Goal: Transaction & Acquisition: Book appointment/travel/reservation

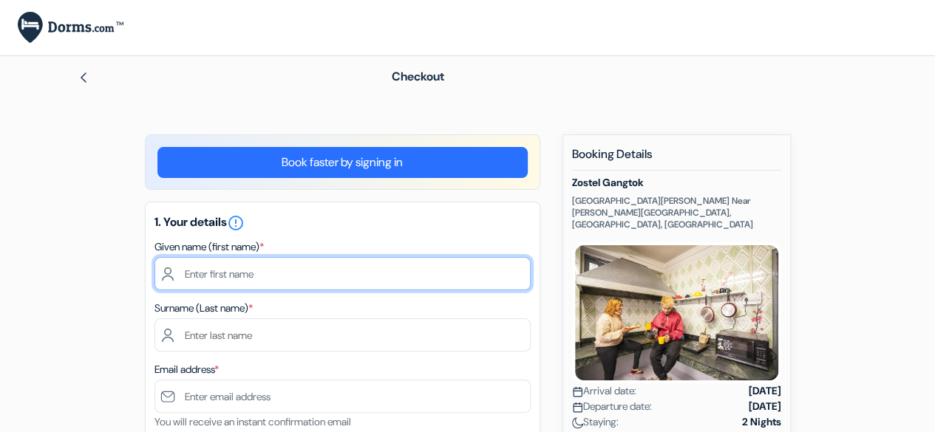
click at [282, 273] on input "text" at bounding box center [342, 273] width 376 height 33
type input "Kruthi"
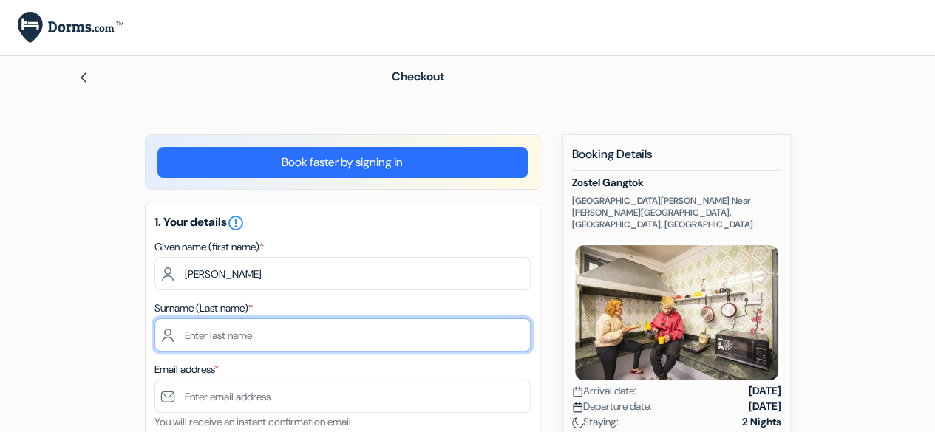
click at [232, 325] on input "text" at bounding box center [342, 335] width 376 height 33
type input "Rao"
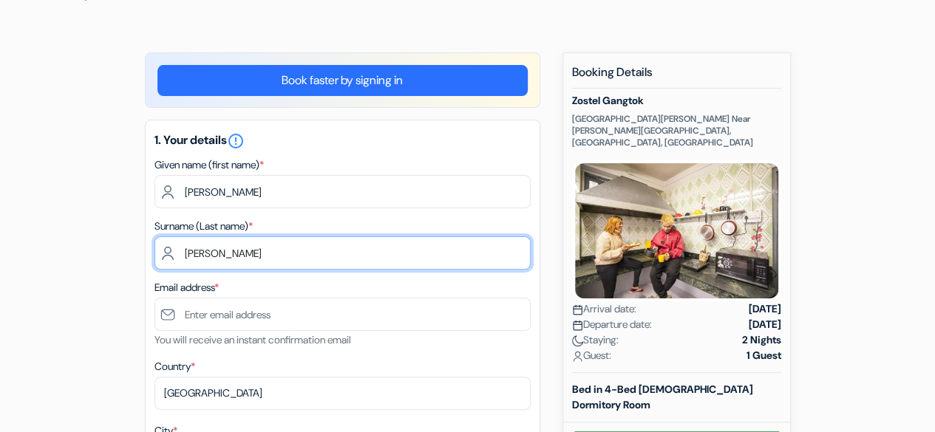
scroll to position [84, 0]
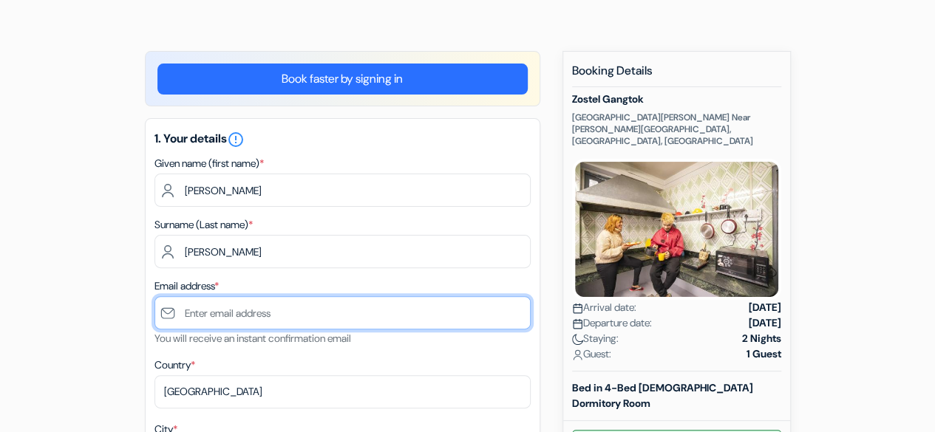
click at [236, 307] on input "text" at bounding box center [342, 312] width 376 height 33
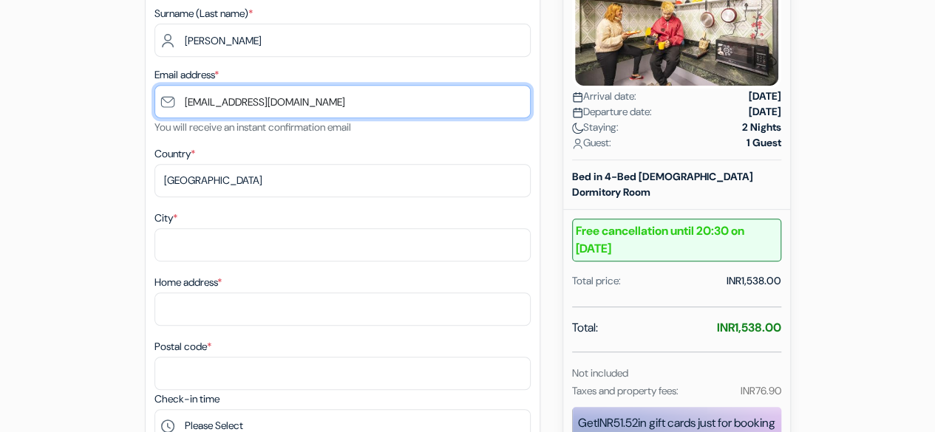
scroll to position [298, 0]
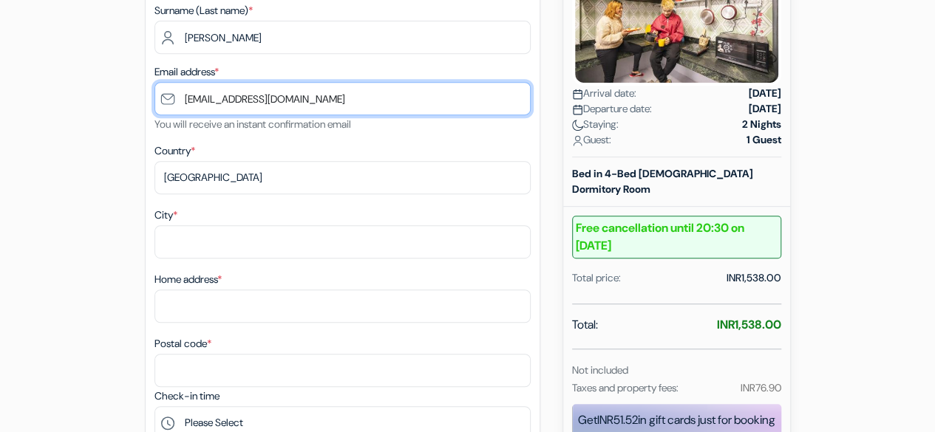
type input "[EMAIL_ADDRESS][DOMAIN_NAME]"
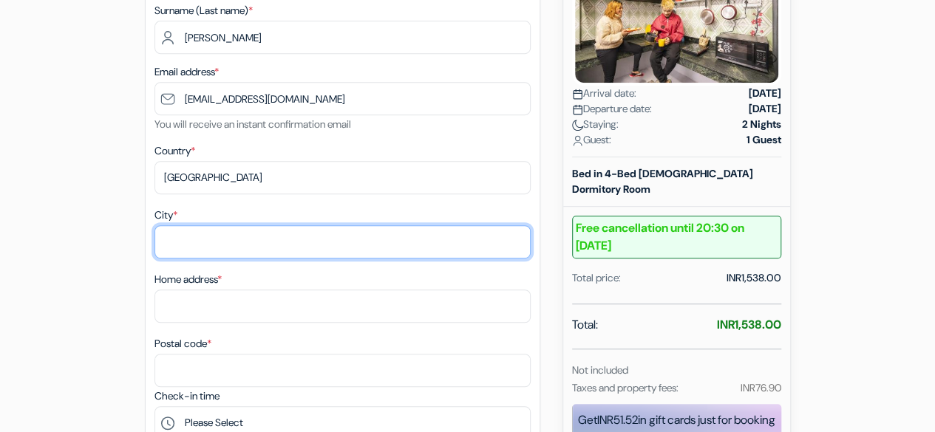
click at [211, 250] on input "City *" at bounding box center [342, 241] width 376 height 33
type input "M"
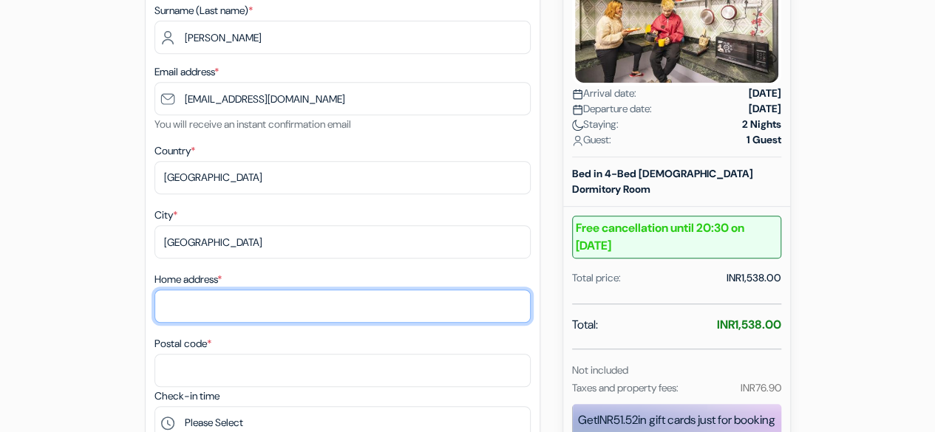
click at [194, 316] on input "Home address *" at bounding box center [342, 306] width 376 height 33
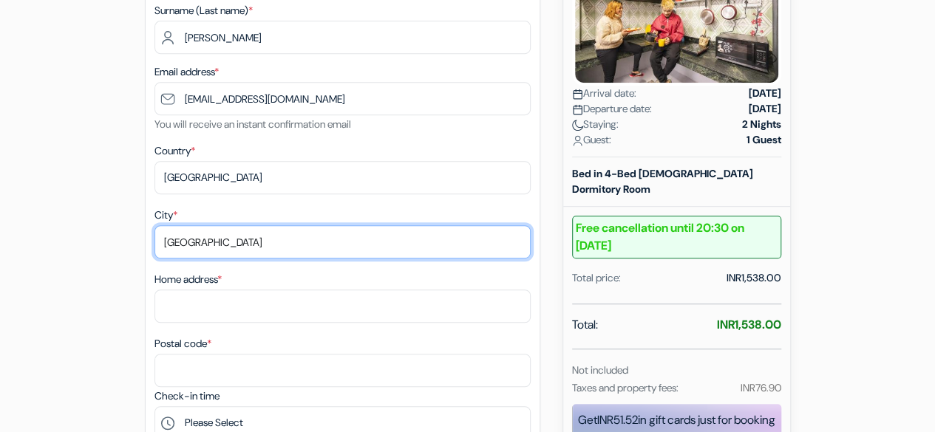
drag, startPoint x: 225, startPoint y: 246, endPoint x: 125, endPoint y: 234, distance: 100.5
type input "Mangalore"
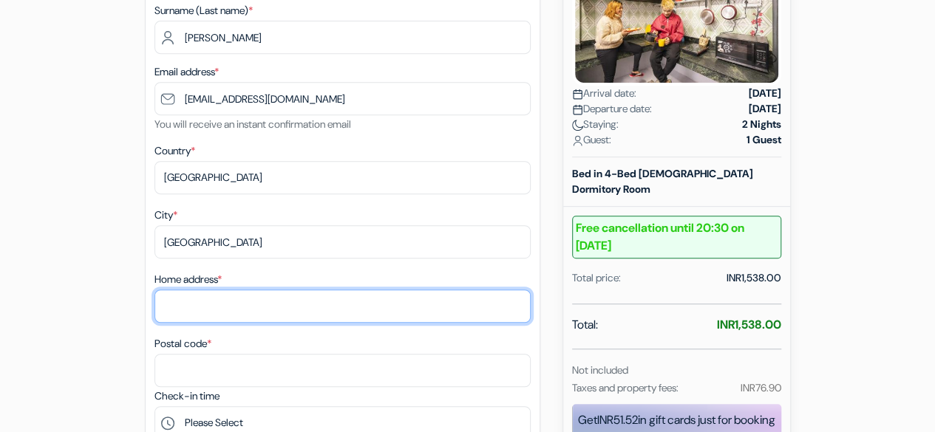
click at [184, 297] on input "Home address *" at bounding box center [342, 306] width 376 height 33
type input "Sri Ramakrishna Sadana Main road Kulai"
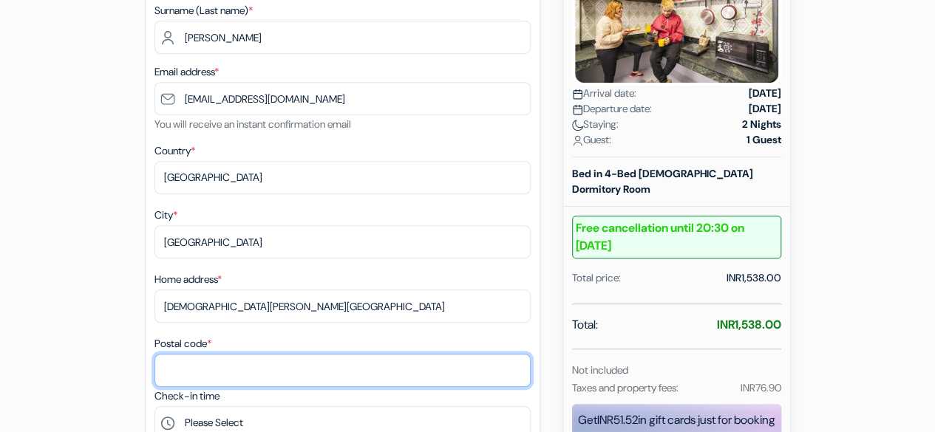
click at [192, 368] on input "Postal code *" at bounding box center [342, 370] width 376 height 33
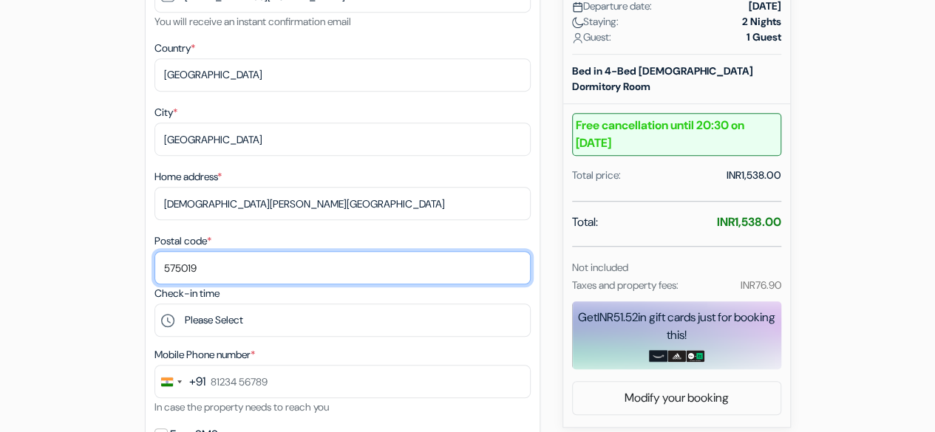
scroll to position [404, 0]
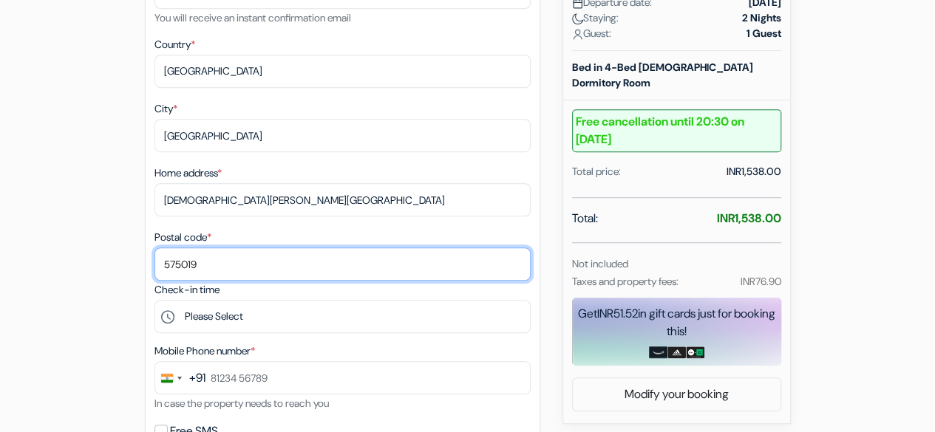
type input "575019"
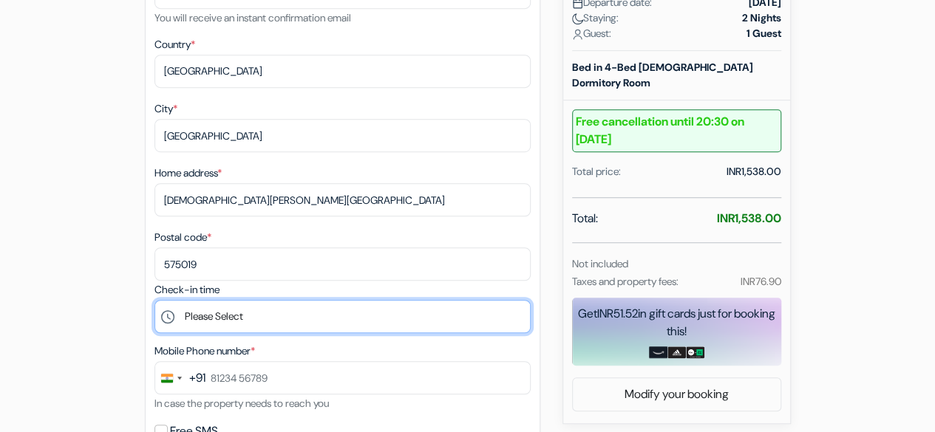
click at [205, 333] on select "Please Select 13:00 14:00 15:00 16:00 17:00 18:00 19:00 20:00 21:00 22:00 23:00…" at bounding box center [342, 316] width 376 height 33
click at [185, 327] on select "Please Select 13:00 14:00 15:00 16:00 17:00 18:00 19:00 20:00 21:00 22:00 23:00…" at bounding box center [342, 316] width 376 height 33
select select "18"
click at [154, 303] on select "Please Select 13:00 14:00 15:00 16:00 17:00 18:00 19:00 20:00 21:00 22:00 23:00…" at bounding box center [342, 316] width 376 height 33
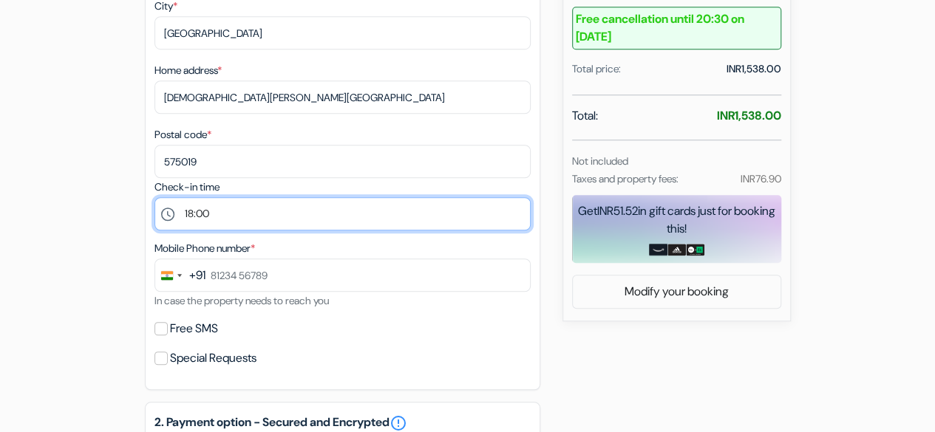
scroll to position [508, 0]
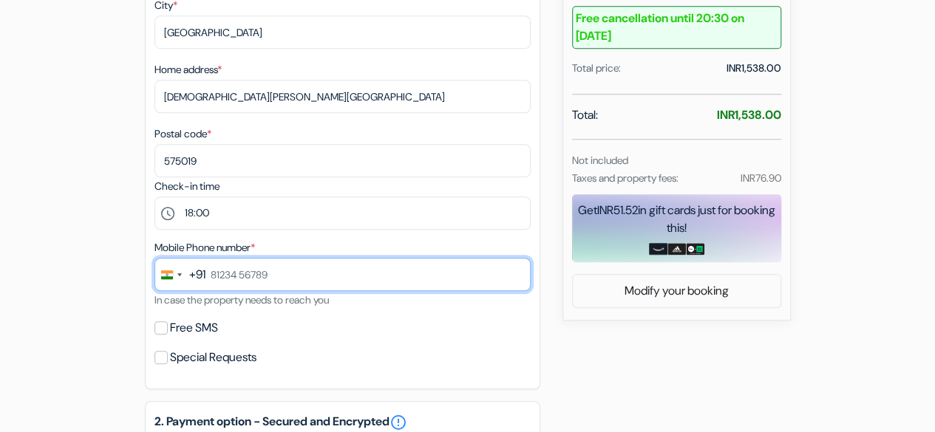
click at [232, 286] on input "text" at bounding box center [342, 274] width 376 height 33
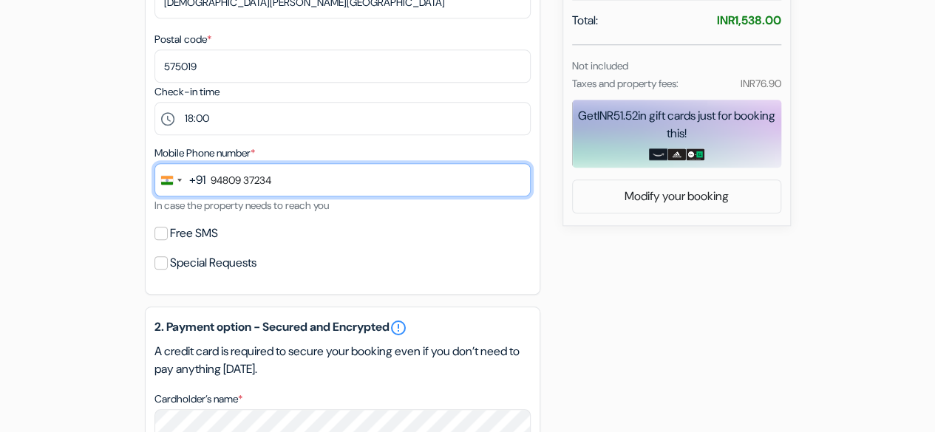
scroll to position [605, 0]
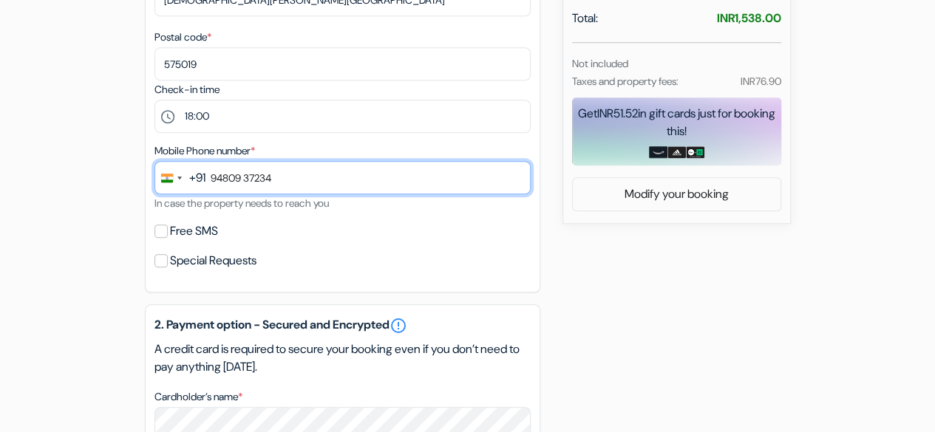
type input "94809 37234"
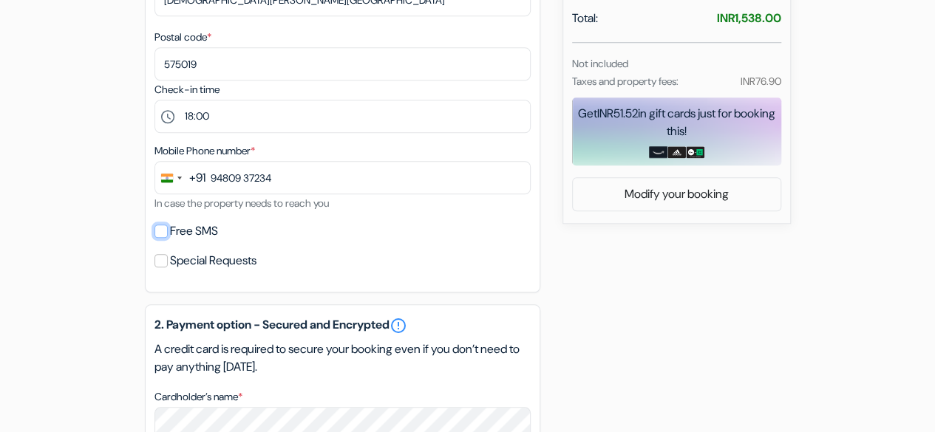
click at [160, 230] on input "Free SMS" at bounding box center [160, 231] width 13 height 13
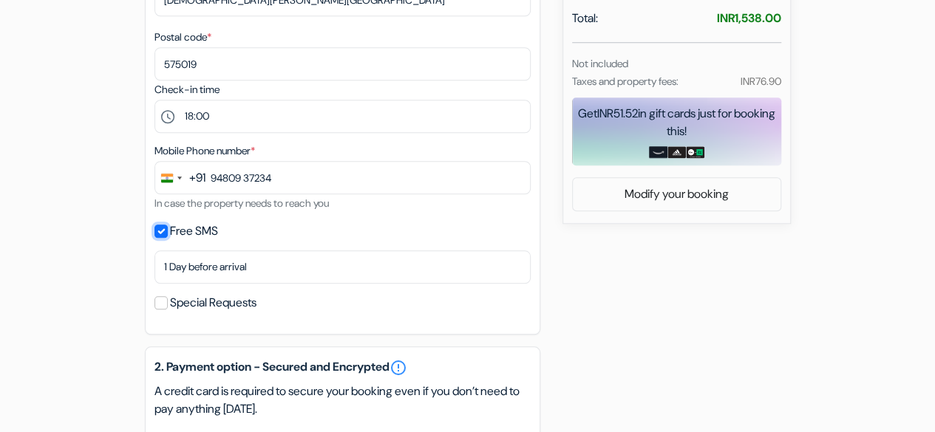
click at [160, 230] on input "Free SMS" at bounding box center [160, 231] width 13 height 13
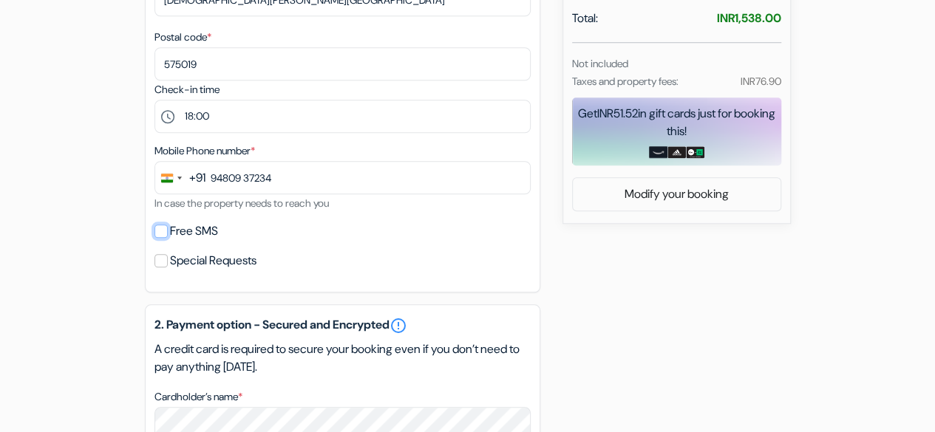
click at [160, 230] on input "Free SMS" at bounding box center [160, 231] width 13 height 13
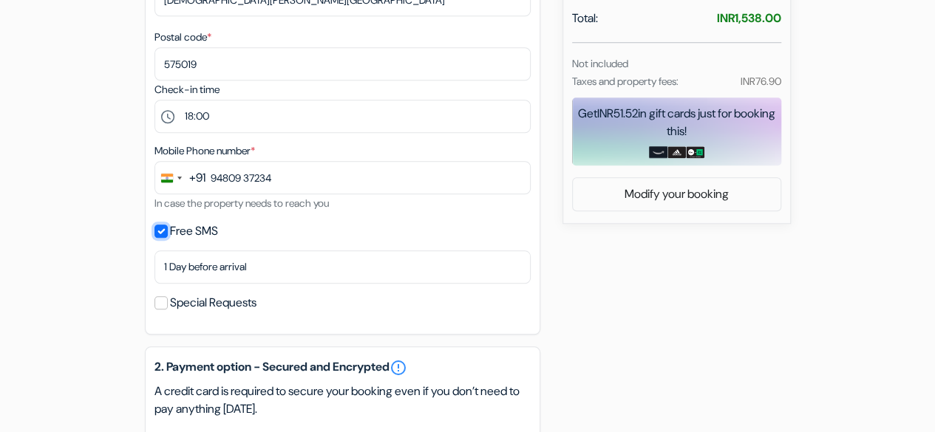
click at [160, 230] on input "Free SMS" at bounding box center [160, 231] width 13 height 13
checkbox input "false"
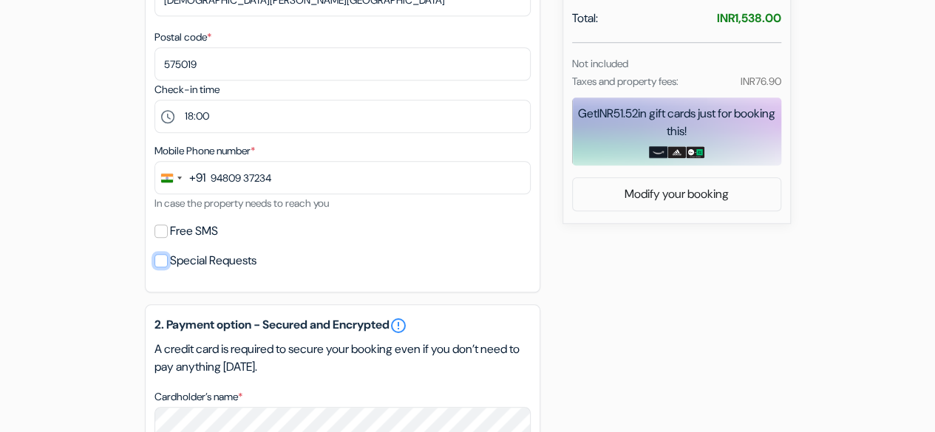
click at [165, 264] on input "Special Requests" at bounding box center [160, 260] width 13 height 13
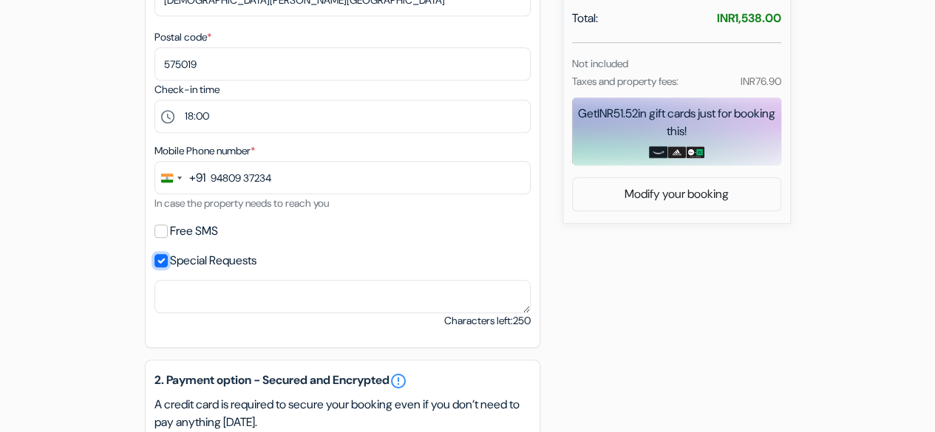
click at [165, 264] on input "Special Requests" at bounding box center [160, 260] width 13 height 13
checkbox input "false"
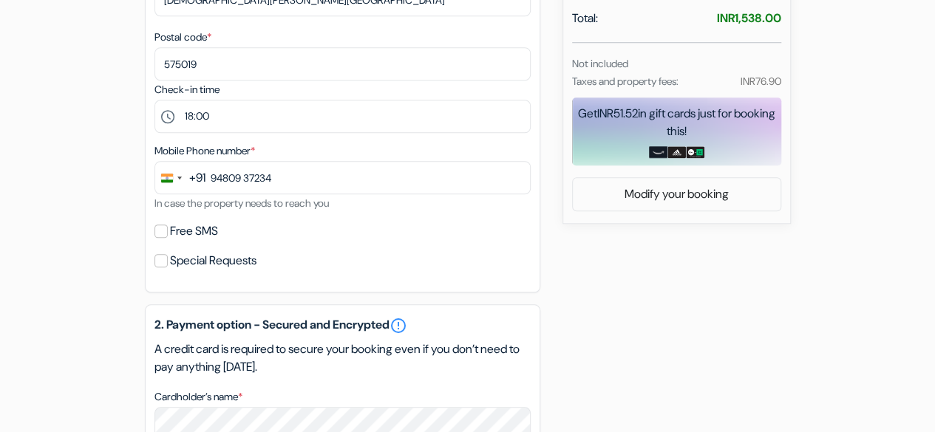
click at [160, 238] on input "Free SMS" at bounding box center [160, 231] width 13 height 13
checkbox input "true"
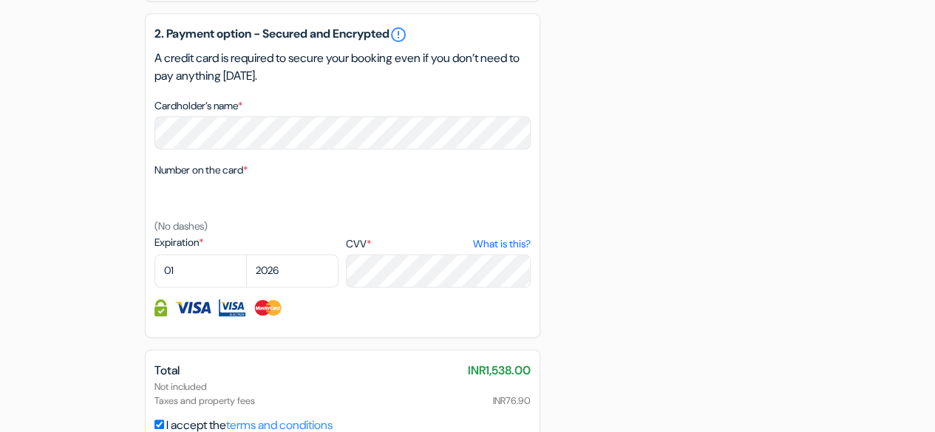
scroll to position [937, 0]
click at [290, 279] on select "2025 2026 2027 2028 2029 2030 2031 2032 2033 2034 2035 2036 2037 2038 2039 2040…" at bounding box center [292, 271] width 92 height 33
select select "2032"
click at [246, 259] on select "2025 2026 2027 2028 2029 2030 2031 2032 2033 2034 2035 2036 2037 2038 2039 2040…" at bounding box center [292, 271] width 92 height 33
click at [193, 273] on select "01 02 03 04 05 06 07 08 09 10 11 12" at bounding box center [200, 271] width 92 height 33
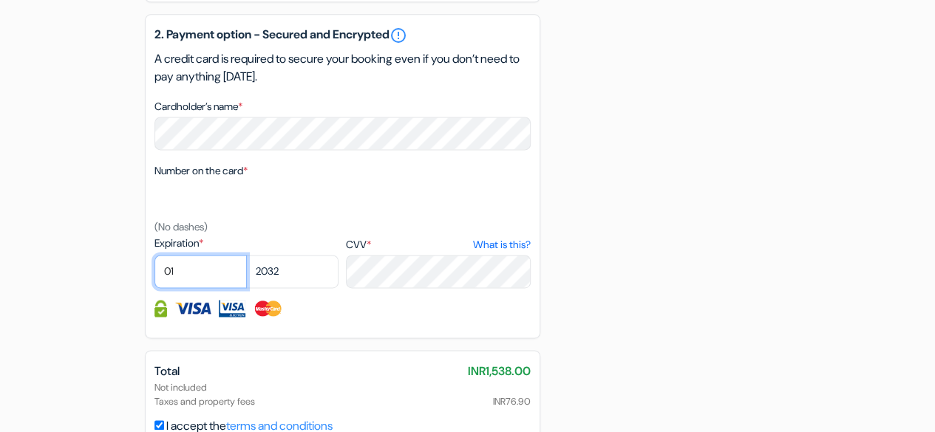
select select "05"
click at [154, 259] on select "01 02 03 04 05 06 07 08 09 10 11 12" at bounding box center [200, 271] width 92 height 33
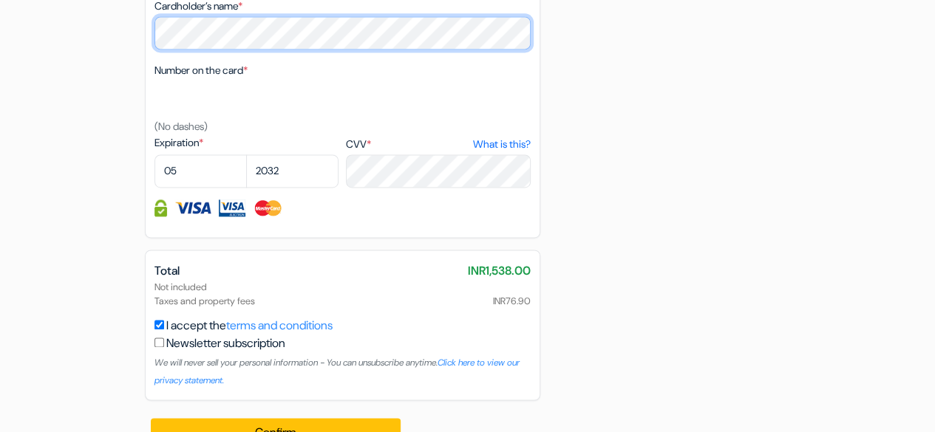
scroll to position [1073, 0]
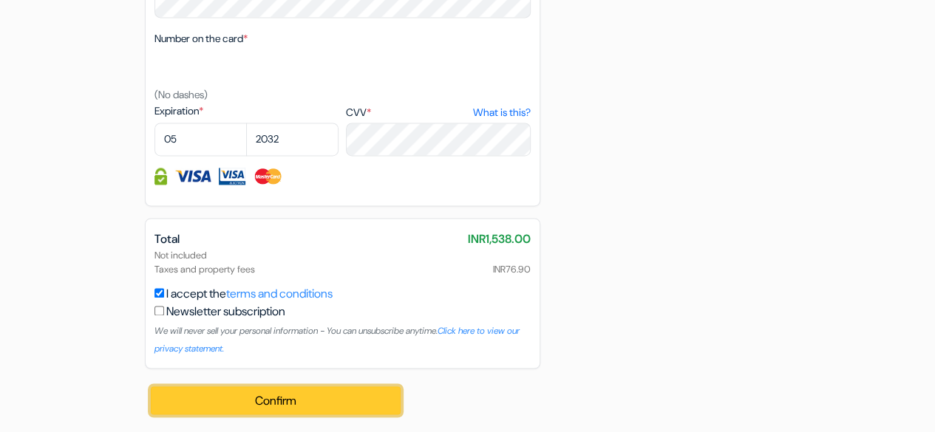
click at [235, 407] on button "Confirm Loading..." at bounding box center [276, 401] width 251 height 28
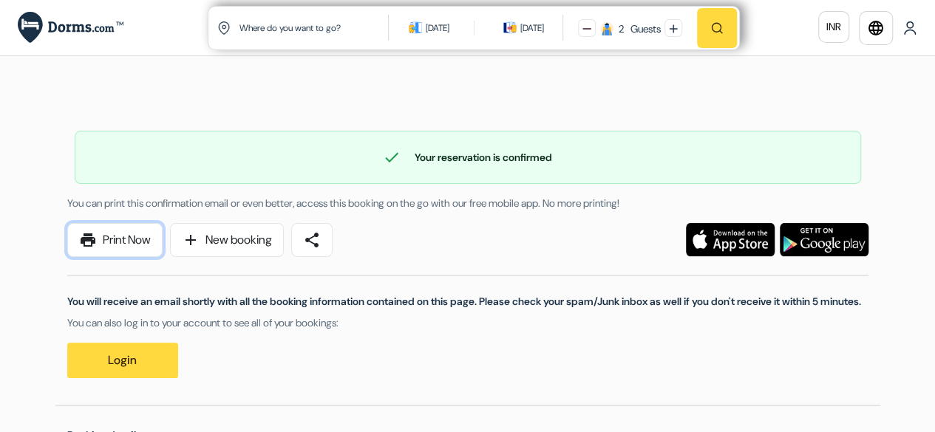
click at [143, 241] on link "print Print Now" at bounding box center [114, 240] width 95 height 34
click at [316, 240] on span "share" at bounding box center [312, 240] width 18 height 18
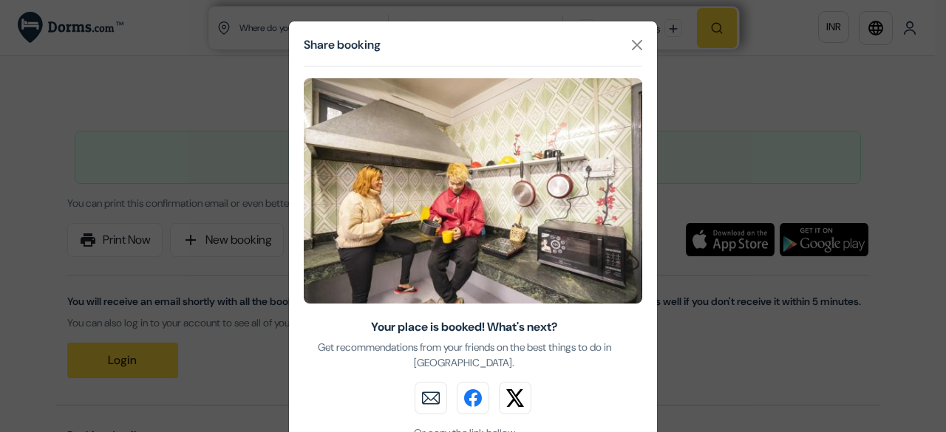
scroll to position [139, 0]
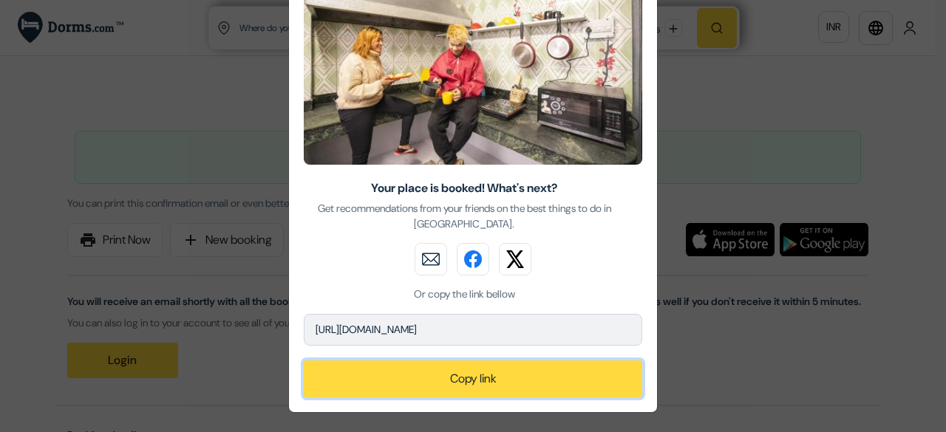
click at [476, 384] on button "Copy link" at bounding box center [473, 379] width 339 height 37
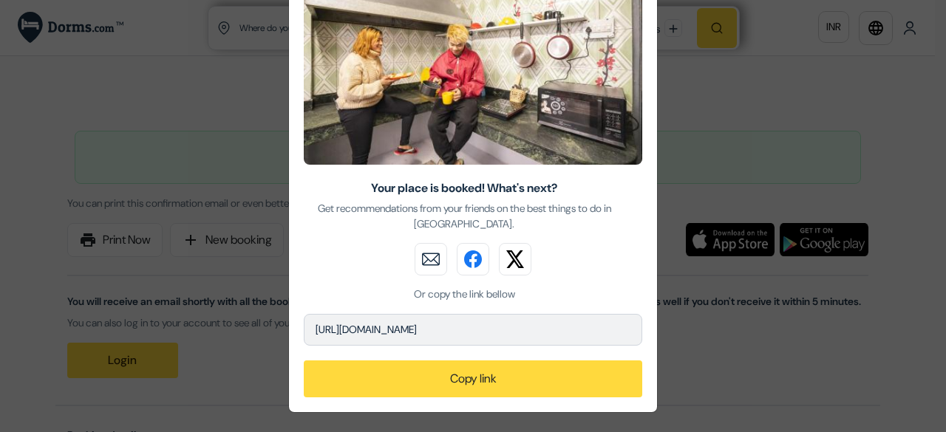
scroll to position [0, 0]
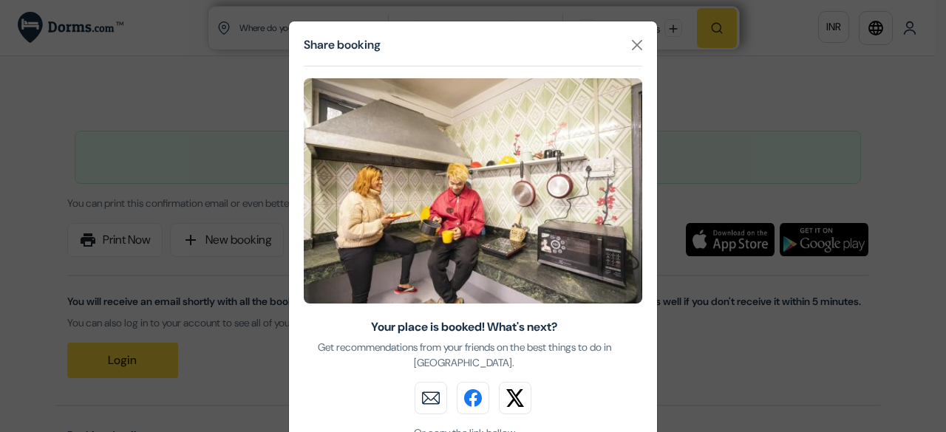
click at [833, 316] on div "Share booking Your place is booked! What's next? Get recommendations from your …" at bounding box center [473, 216] width 946 height 432
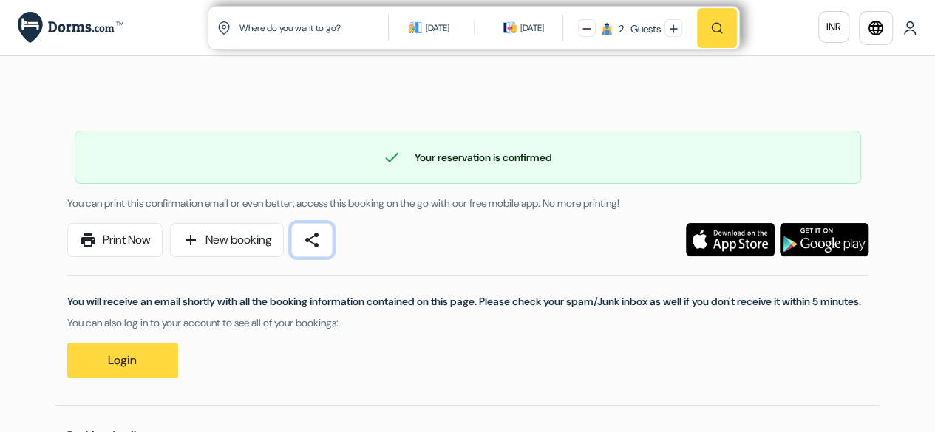
click at [328, 236] on link "share" at bounding box center [311, 240] width 41 height 34
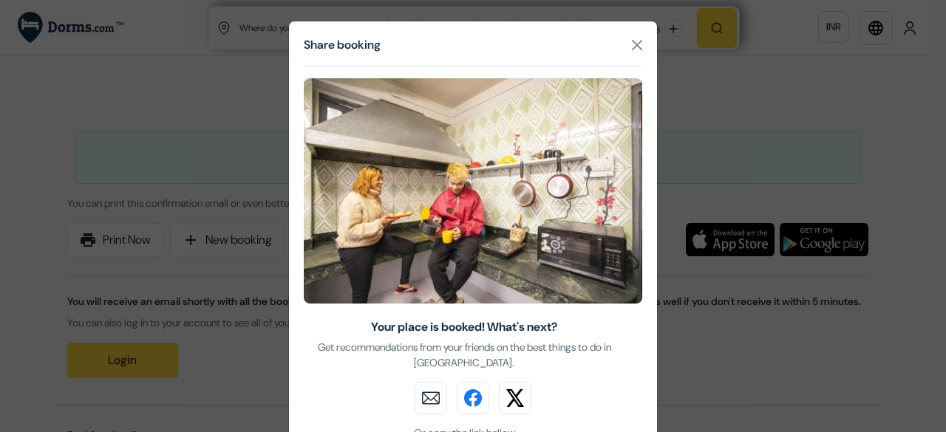
scroll to position [139, 0]
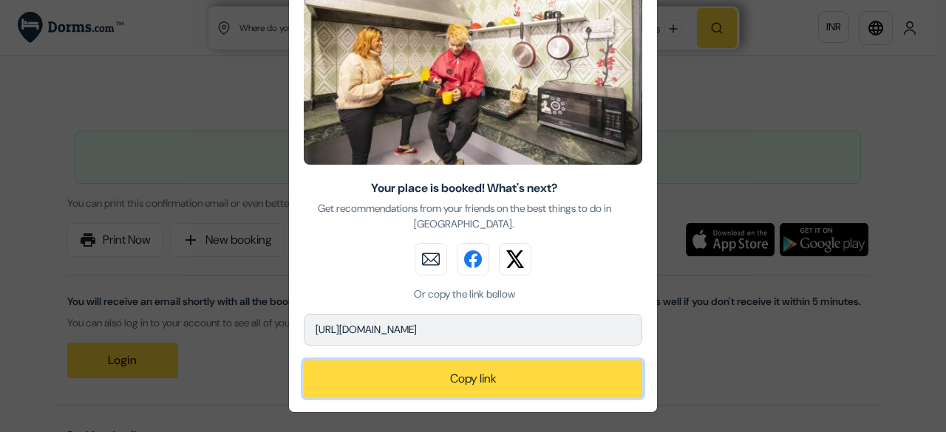
click at [458, 386] on button "Copy link" at bounding box center [473, 379] width 339 height 37
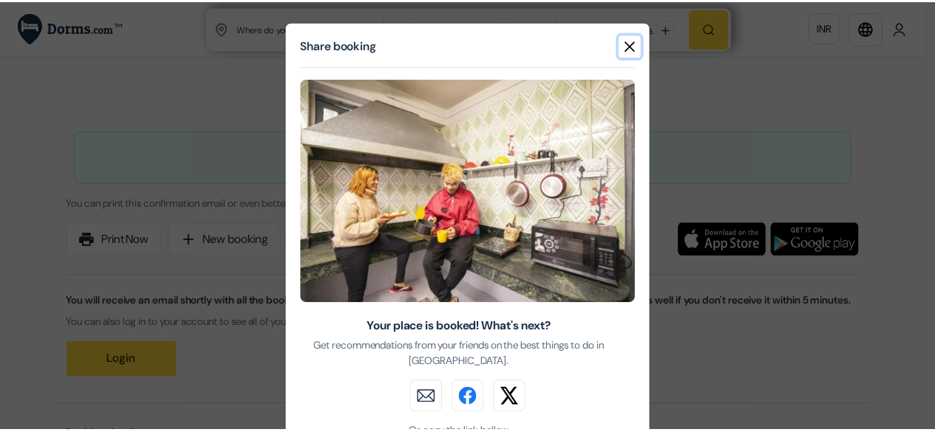
scroll to position [76, 0]
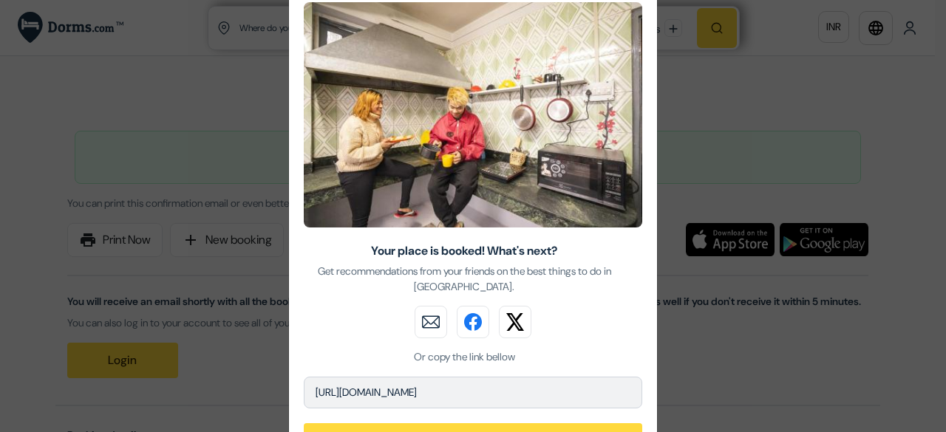
drag, startPoint x: 503, startPoint y: 395, endPoint x: 278, endPoint y: 400, distance: 224.8
click at [278, 400] on div "Share booking Your place is booked! What's next? Get recommendations from your …" at bounding box center [473, 216] width 946 height 432
copy p "[URL][DOMAIN_NAME]"
click at [772, 101] on div "Share booking Your place is booked! What's next? Get recommendations from your …" at bounding box center [473, 216] width 946 height 432
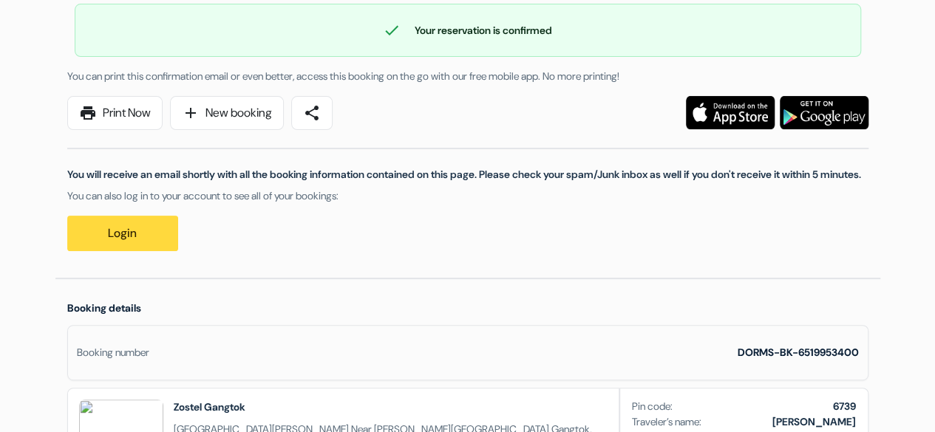
scroll to position [127, 0]
